Goal: Transaction & Acquisition: Subscribe to service/newsletter

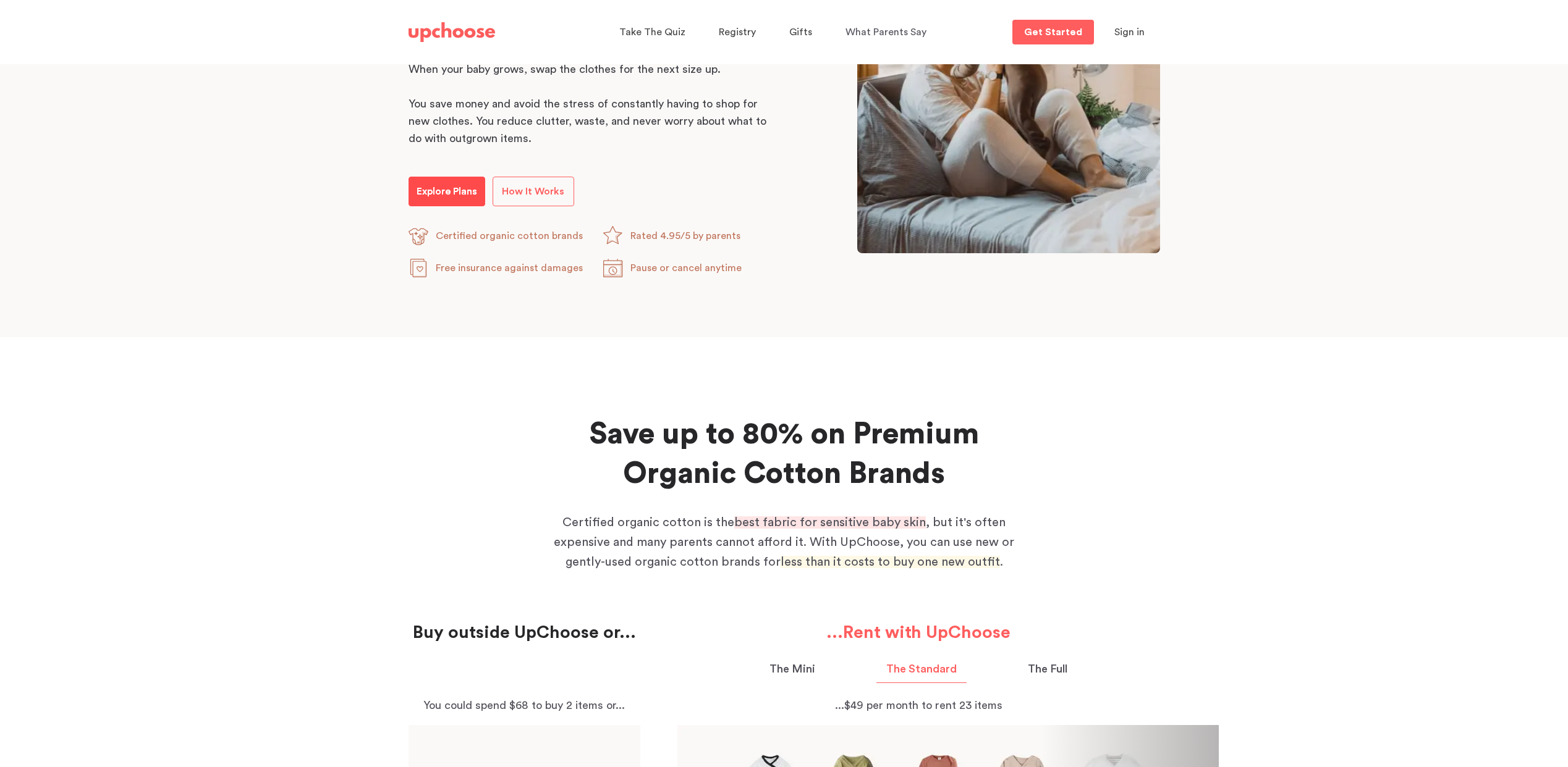
scroll to position [744, 0]
click at [444, 197] on p "Explore Plans" at bounding box center [447, 190] width 61 height 15
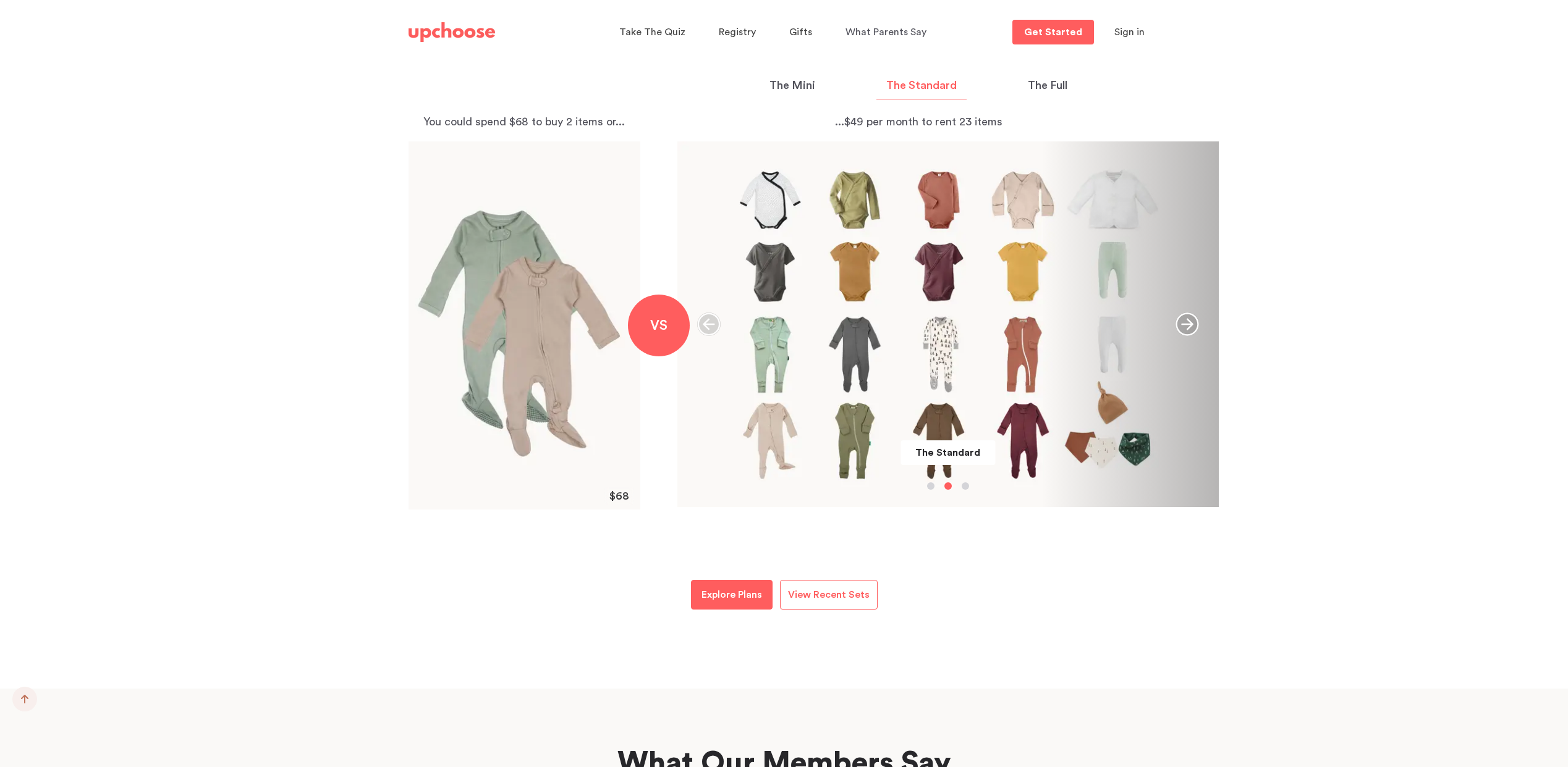
scroll to position [1329, 0]
